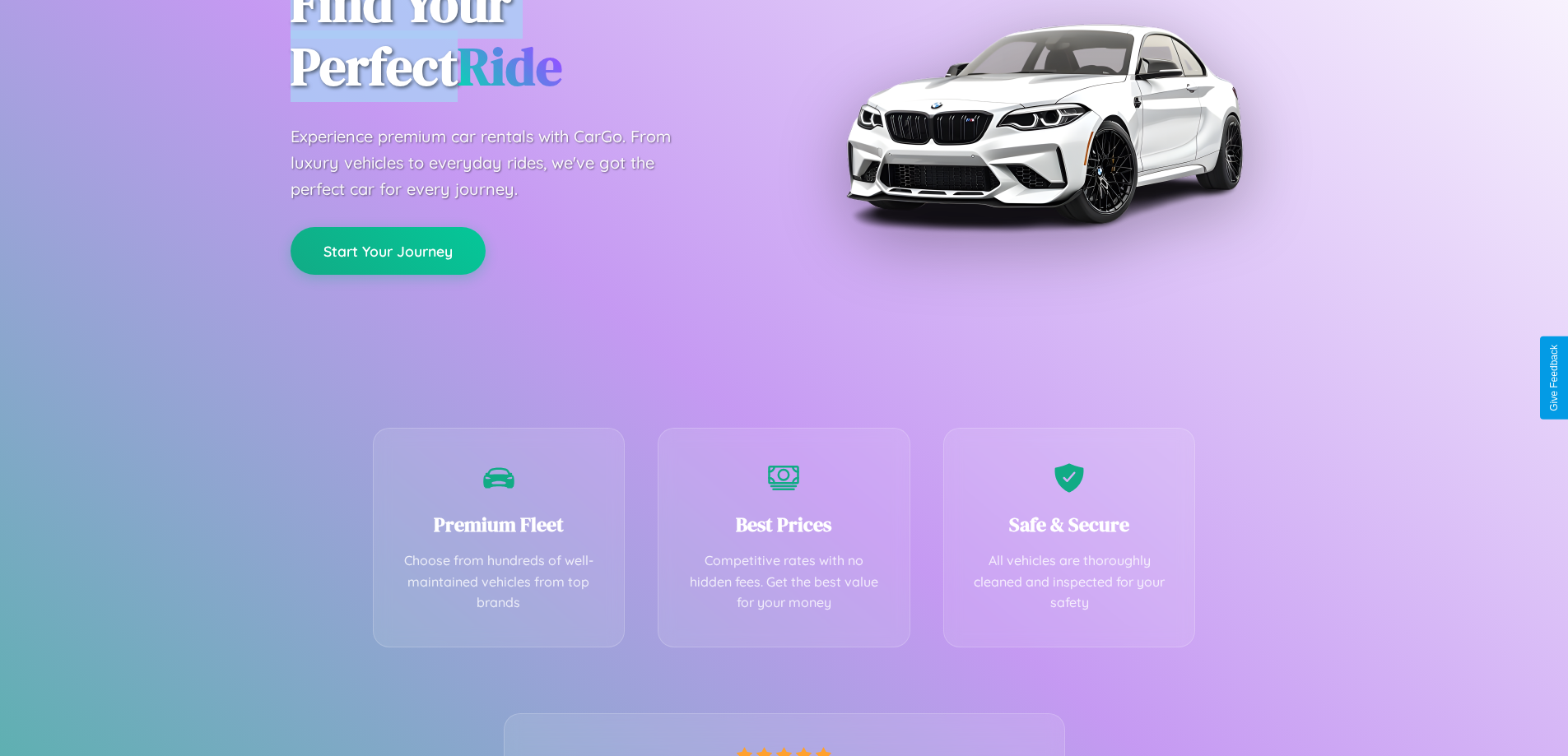
scroll to position [324, 0]
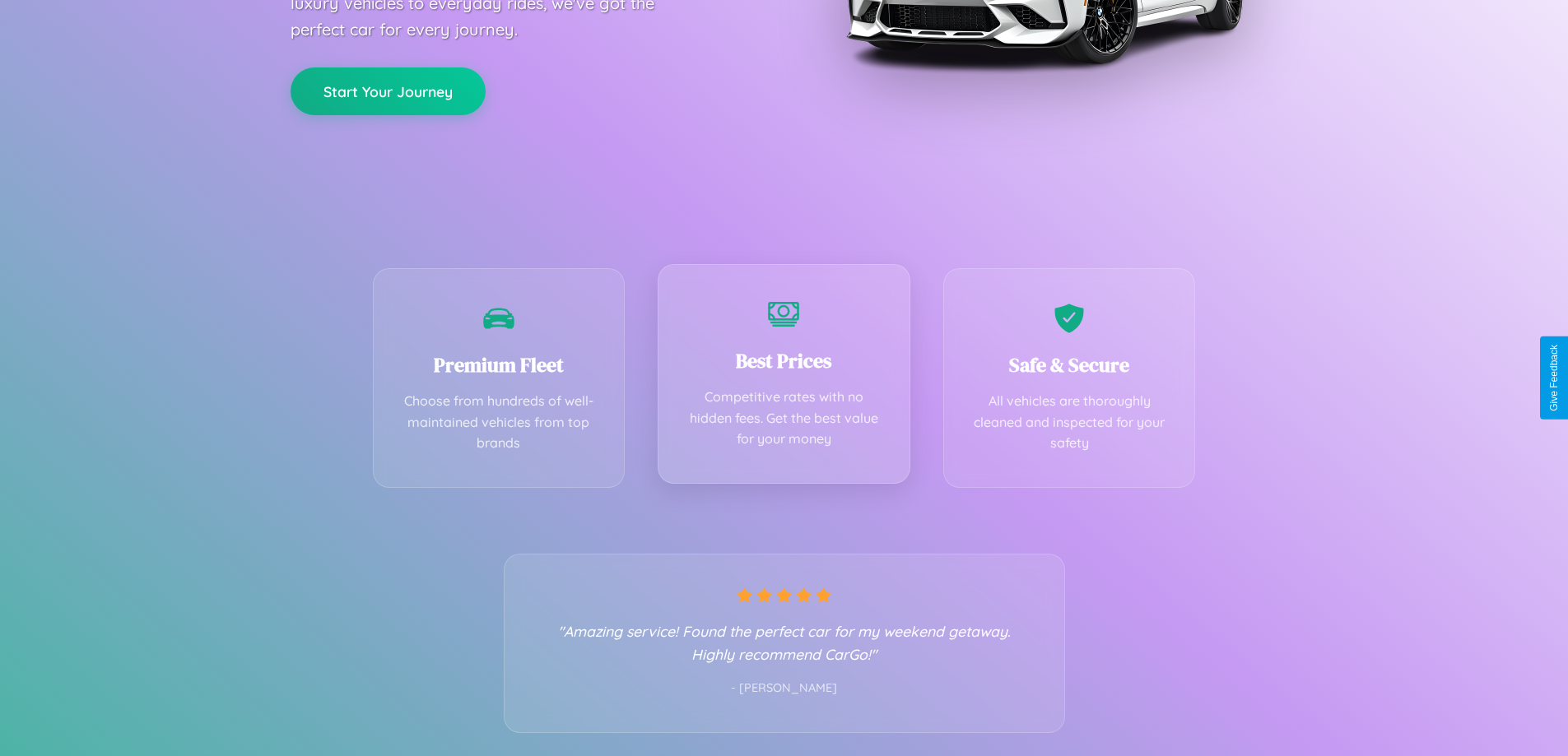
click at [784, 378] on div "Best Prices Competitive rates with no hidden fees. Get the best value for your …" at bounding box center [784, 374] width 253 height 220
click at [387, 90] on button "Start Your Journey" at bounding box center [387, 89] width 195 height 47
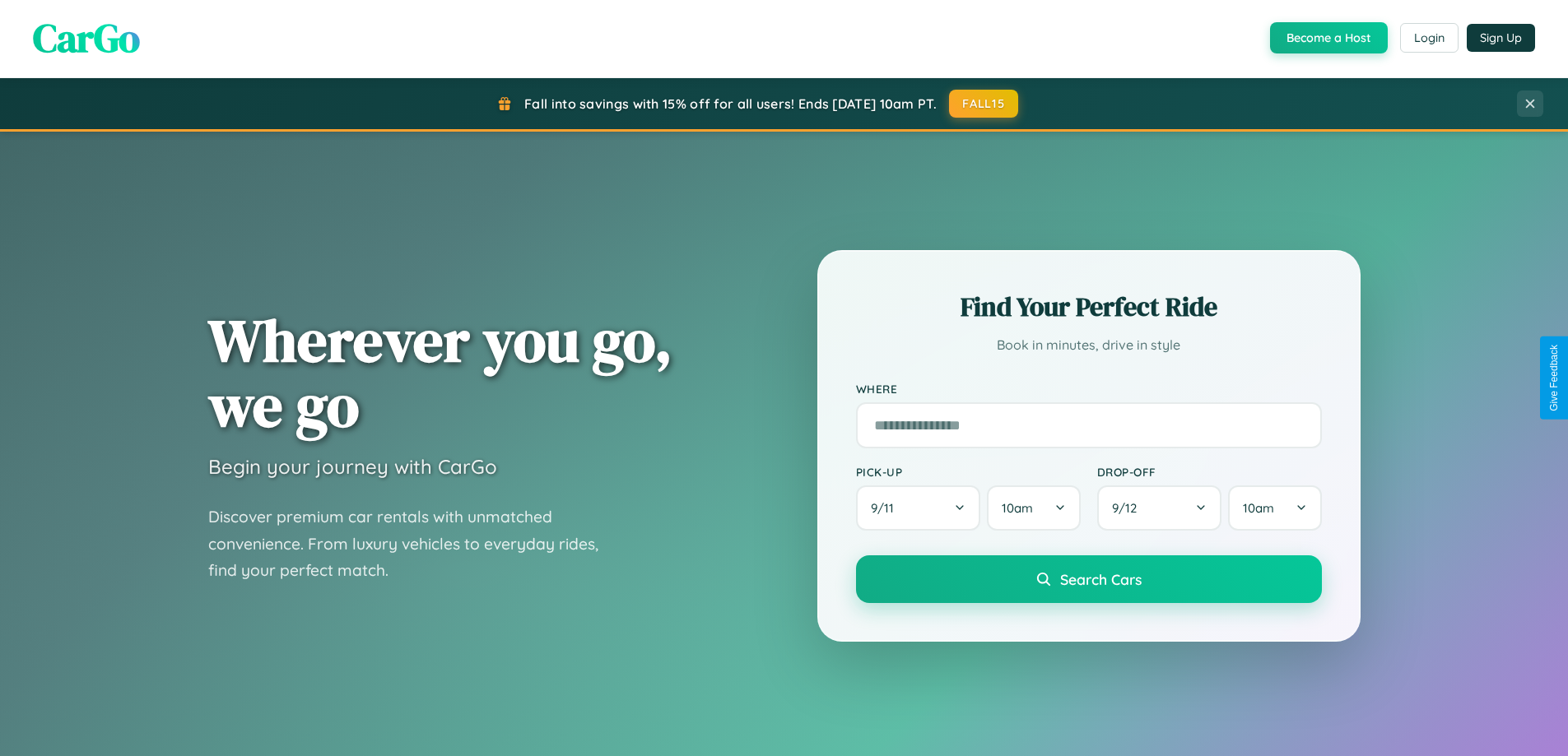
scroll to position [1132, 0]
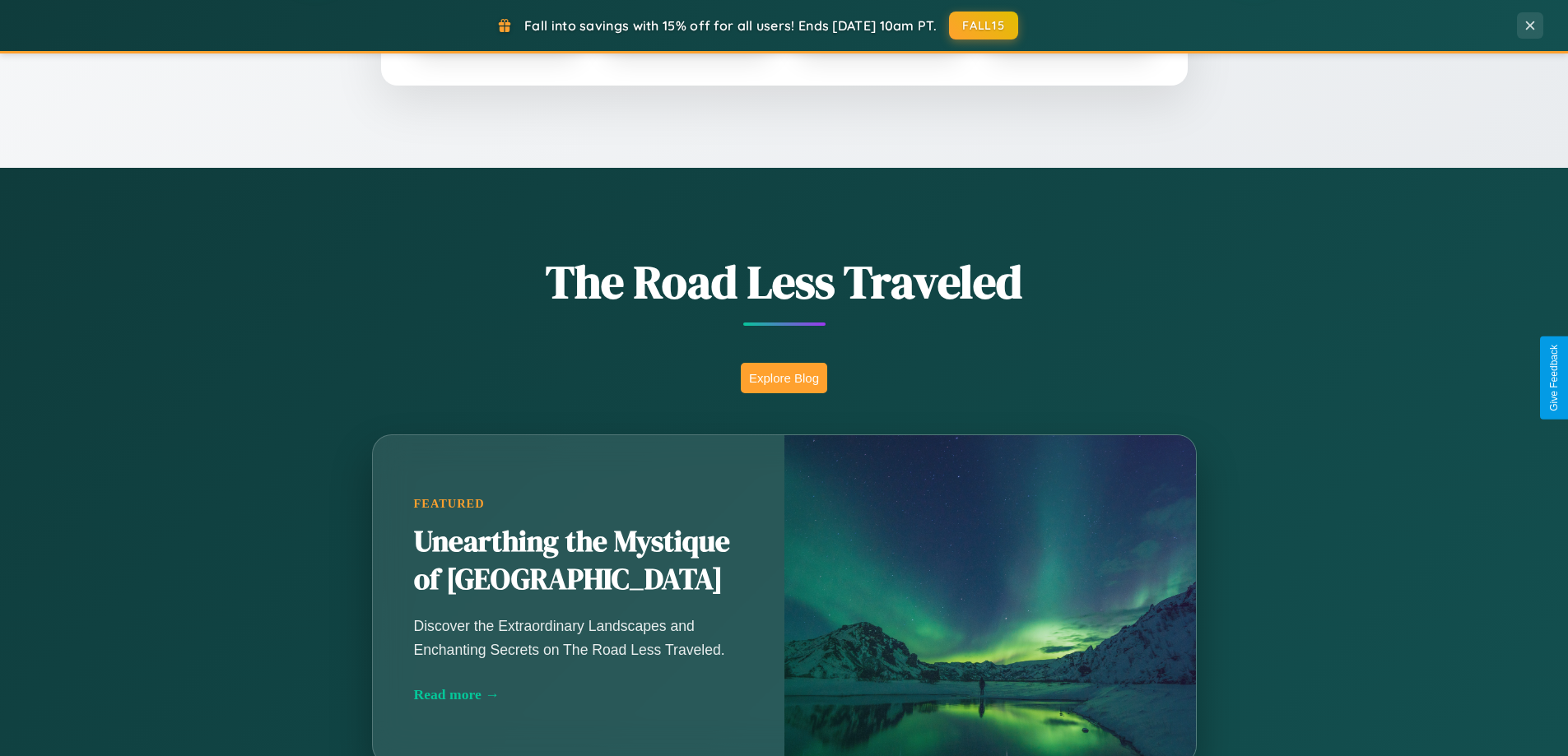
click at [784, 378] on button "Explore Blog" at bounding box center [784, 378] width 86 height 30
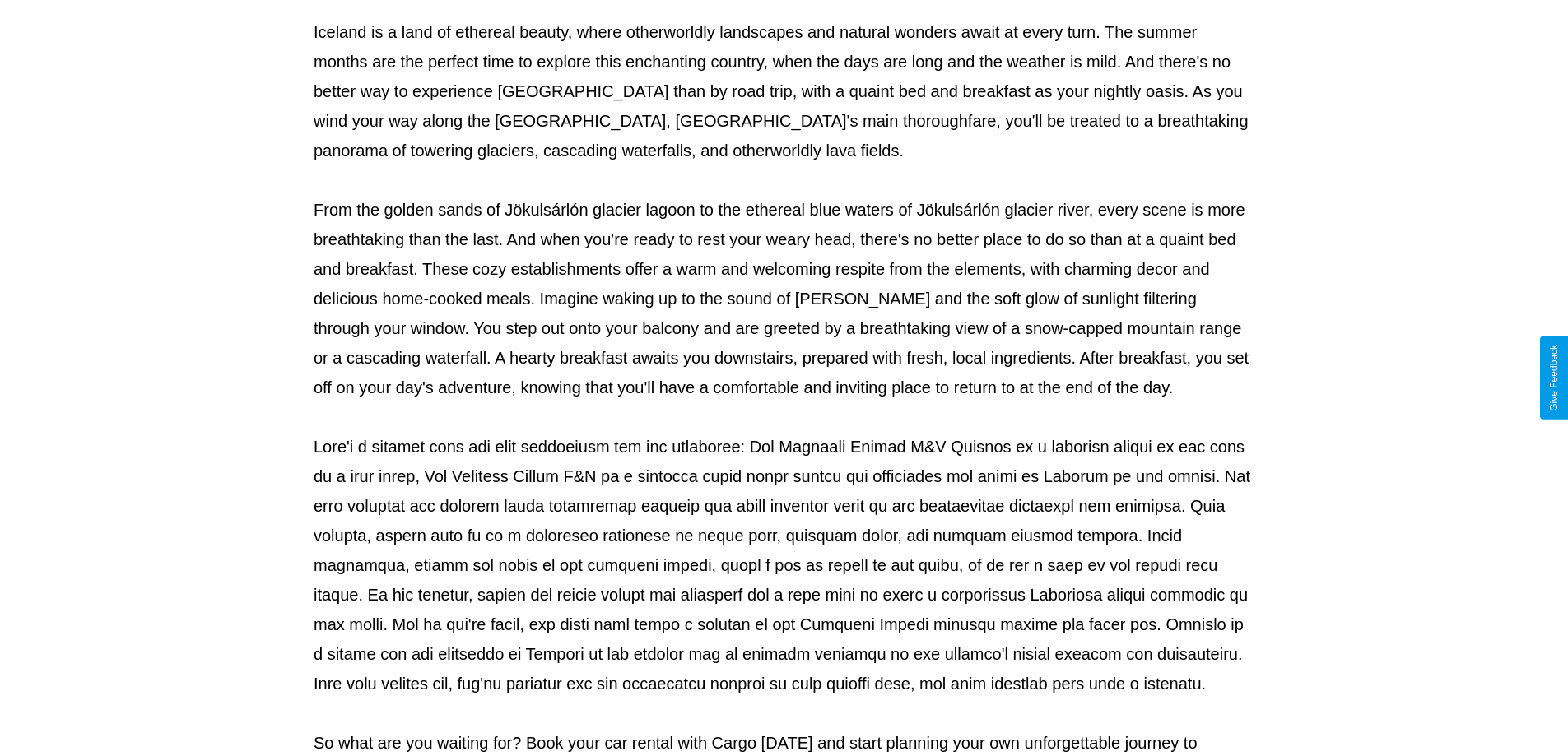
scroll to position [532, 0]
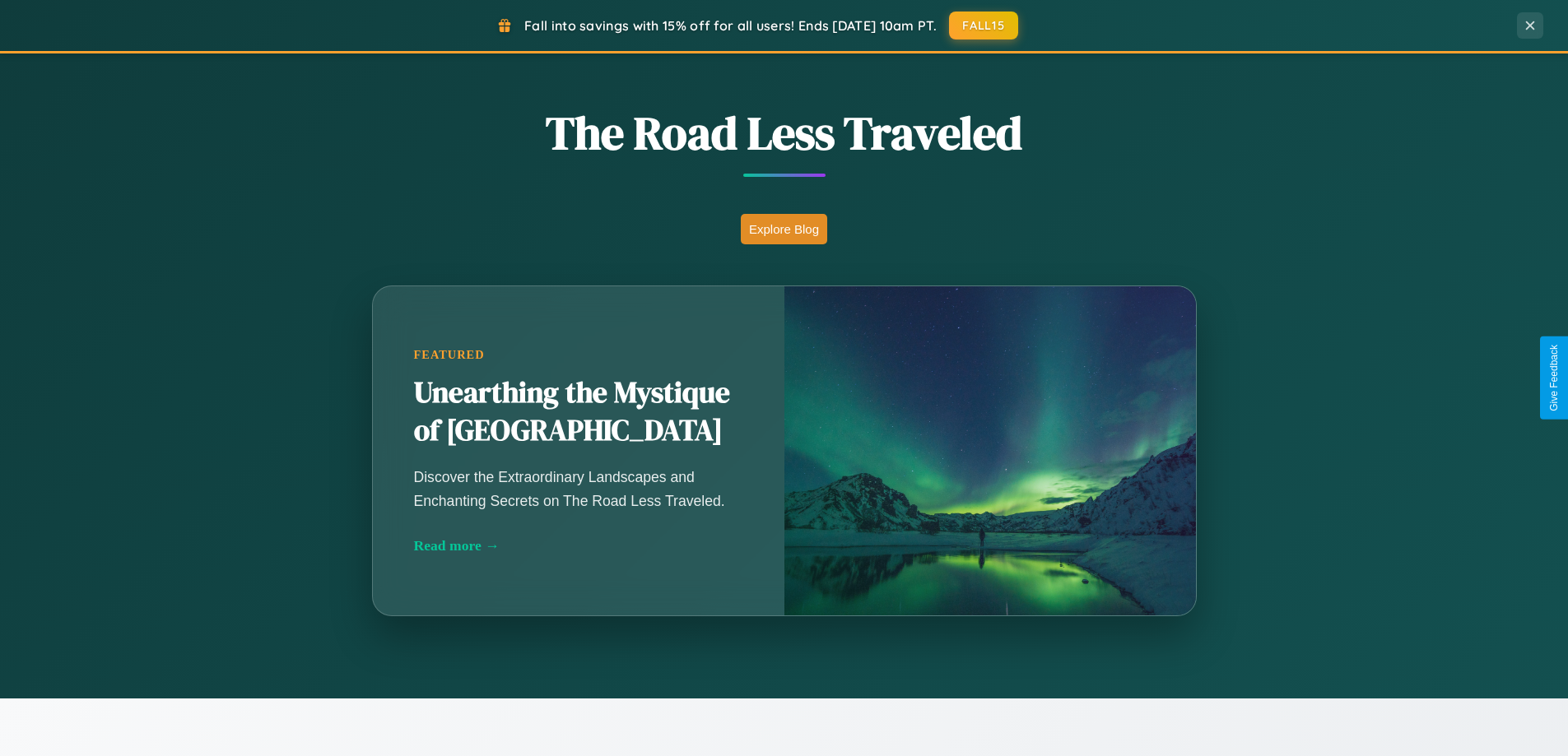
scroll to position [1132, 0]
